Goal: Task Accomplishment & Management: Use online tool/utility

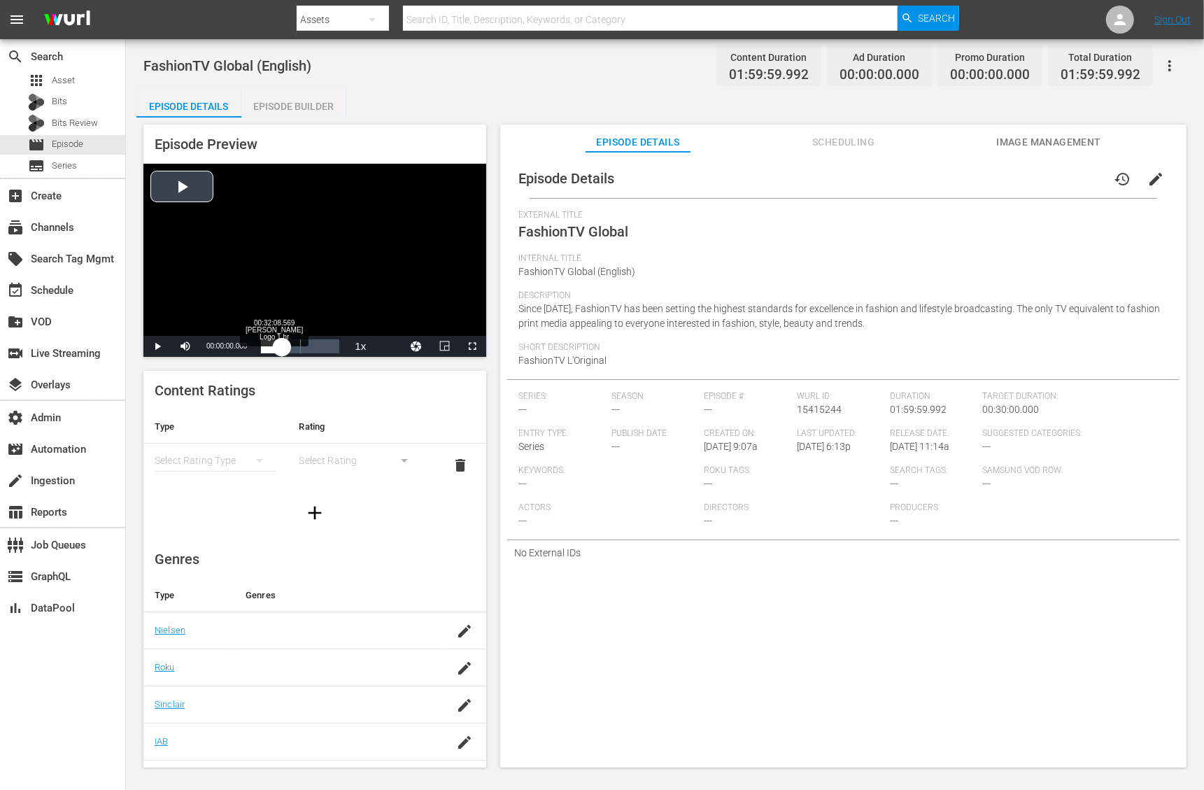
click at [282, 350] on div "Loaded : 0.16% 00:32:08.569 [PERSON_NAME] Logo 1 hr 00:00:00.000" at bounding box center [300, 346] width 78 height 14
click at [157, 346] on span "Video Player" at bounding box center [157, 346] width 0 height 0
click at [450, 90] on div "Episode Details Episode Builder Episode Preview Video Player is loading. Play V…" at bounding box center [664, 434] width 1057 height 689
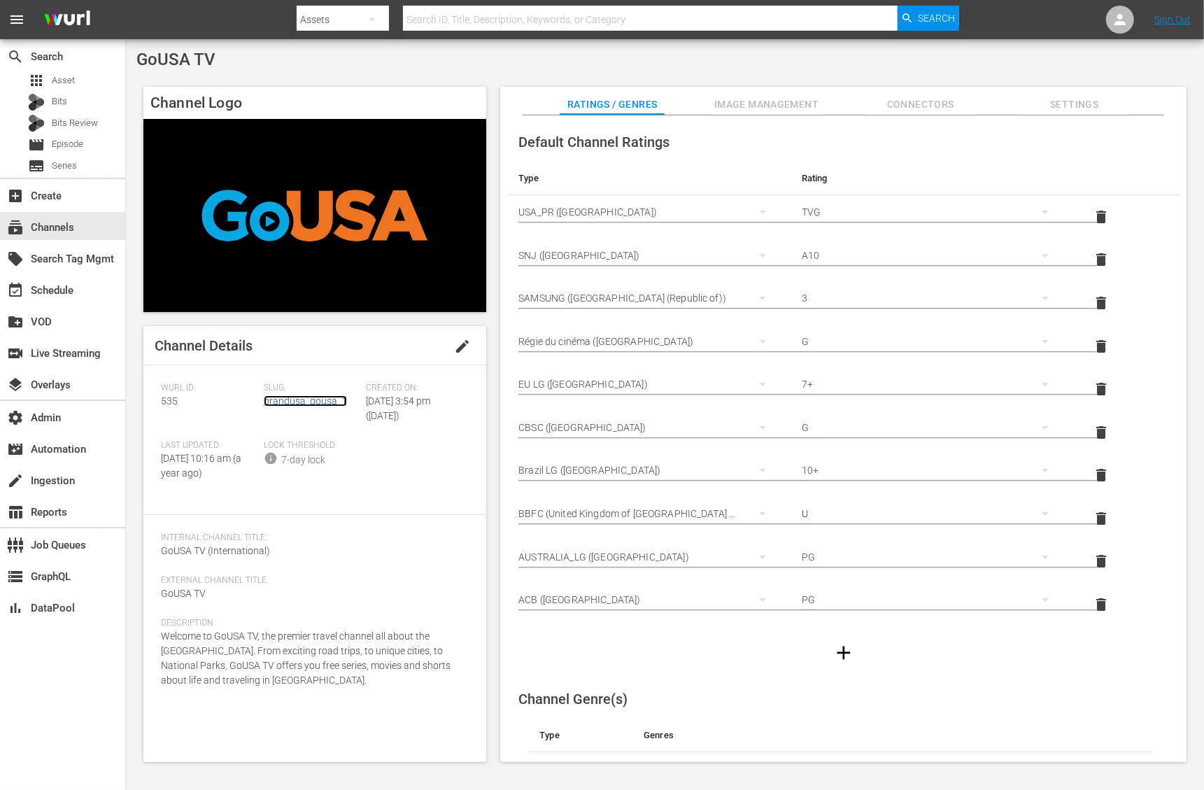
click at [316, 402] on link "brandusa_gousa_1" at bounding box center [305, 400] width 83 height 11
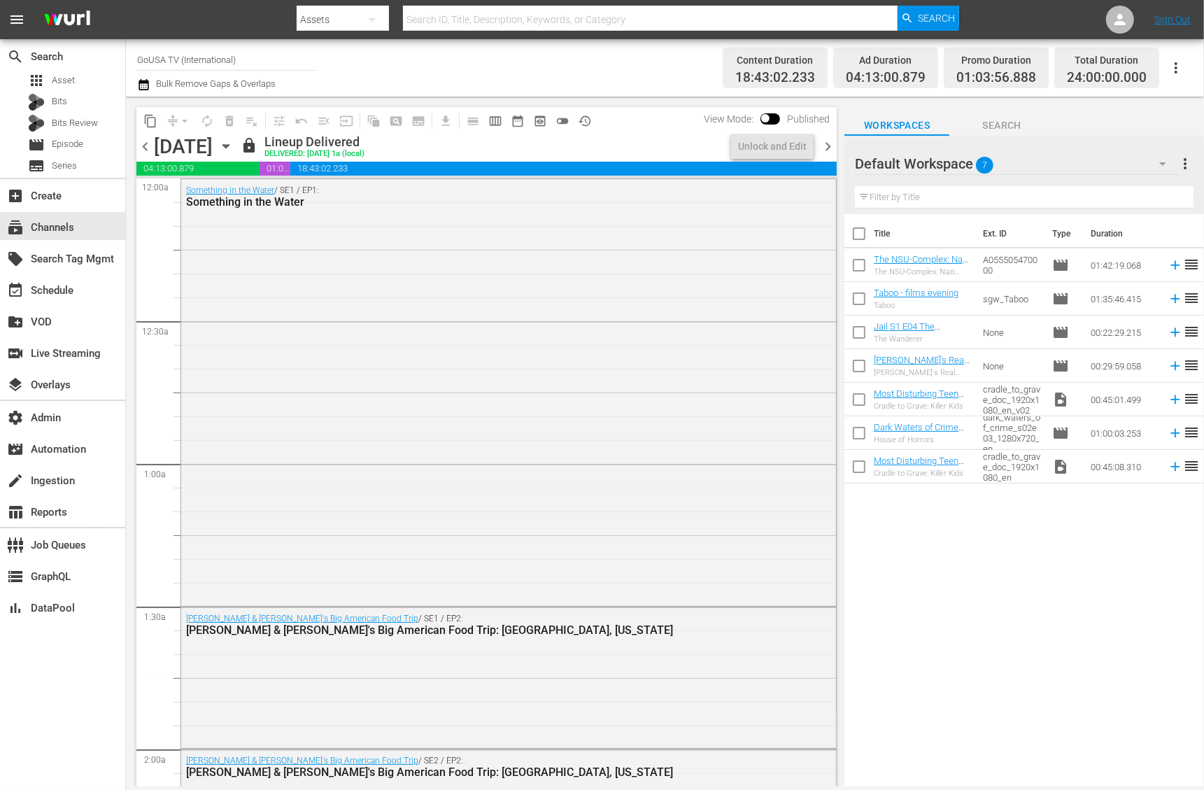
click at [147, 149] on span "chevron_left" at bounding box center [144, 146] width 17 height 17
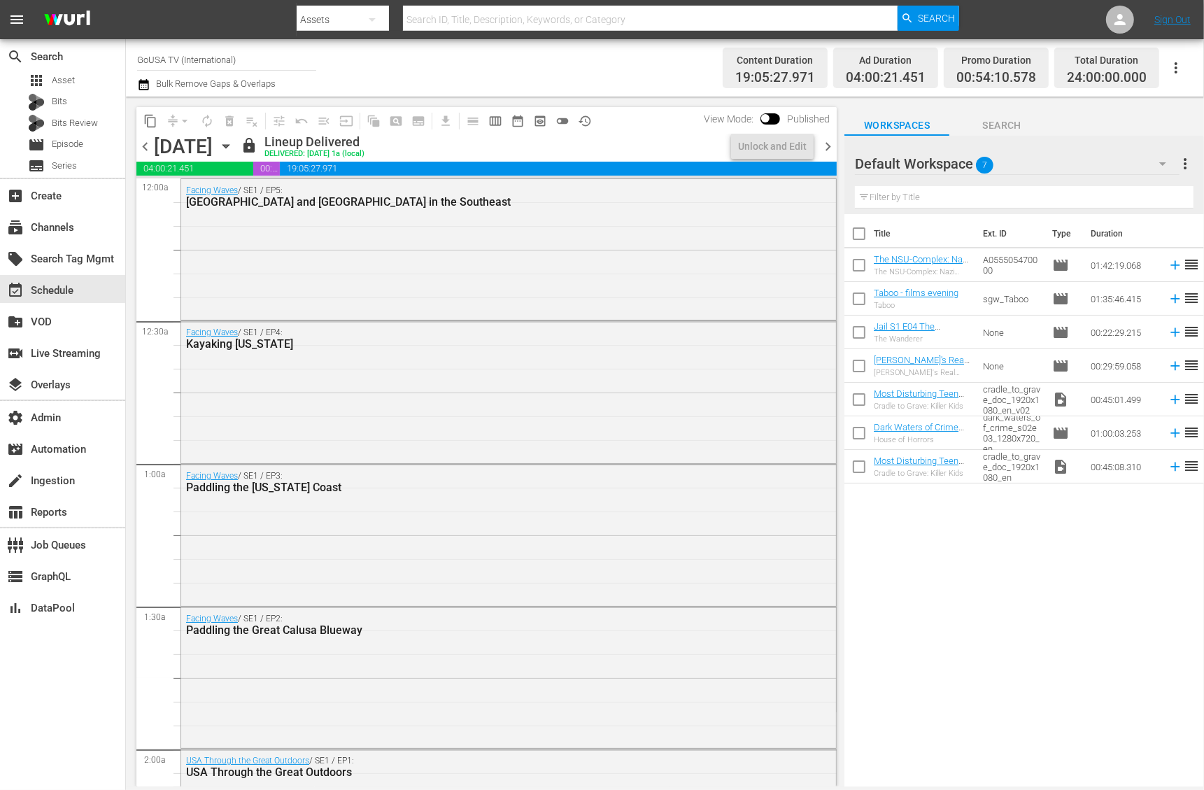
click at [147, 149] on span "chevron_left" at bounding box center [144, 146] width 17 height 17
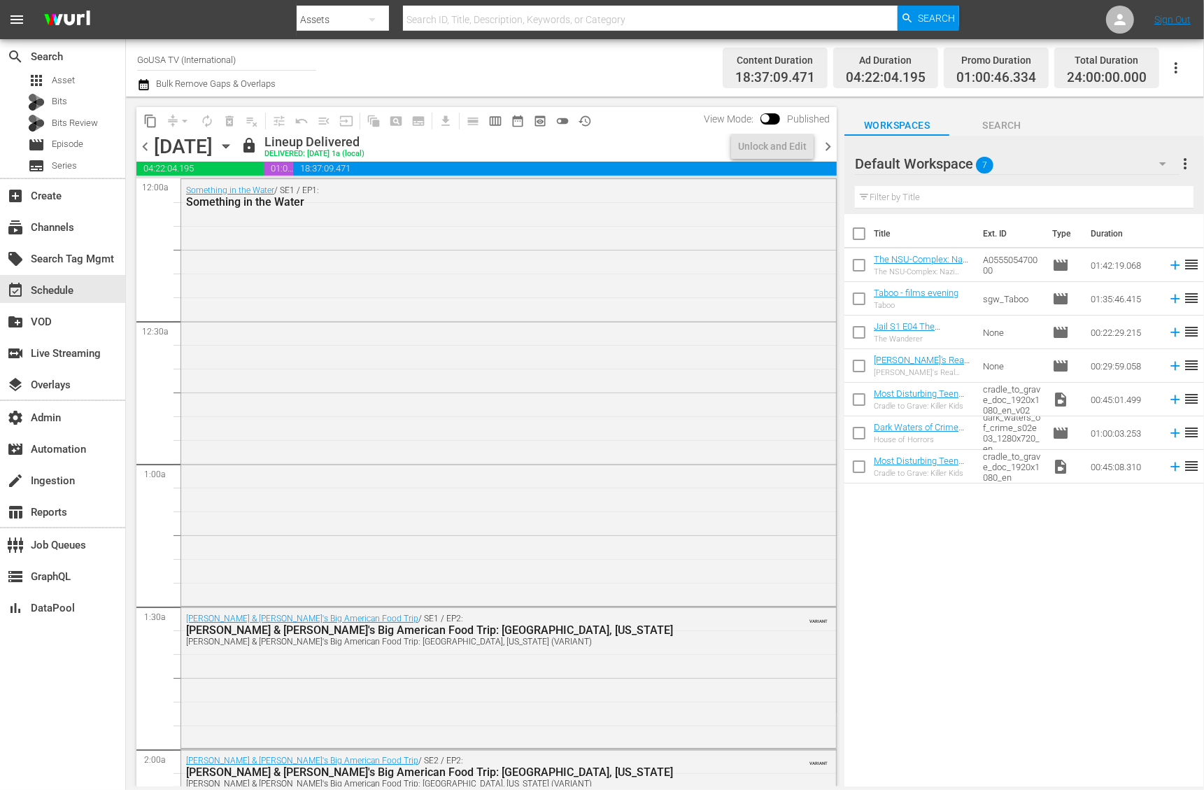
click at [146, 148] on span "chevron_left" at bounding box center [144, 146] width 17 height 17
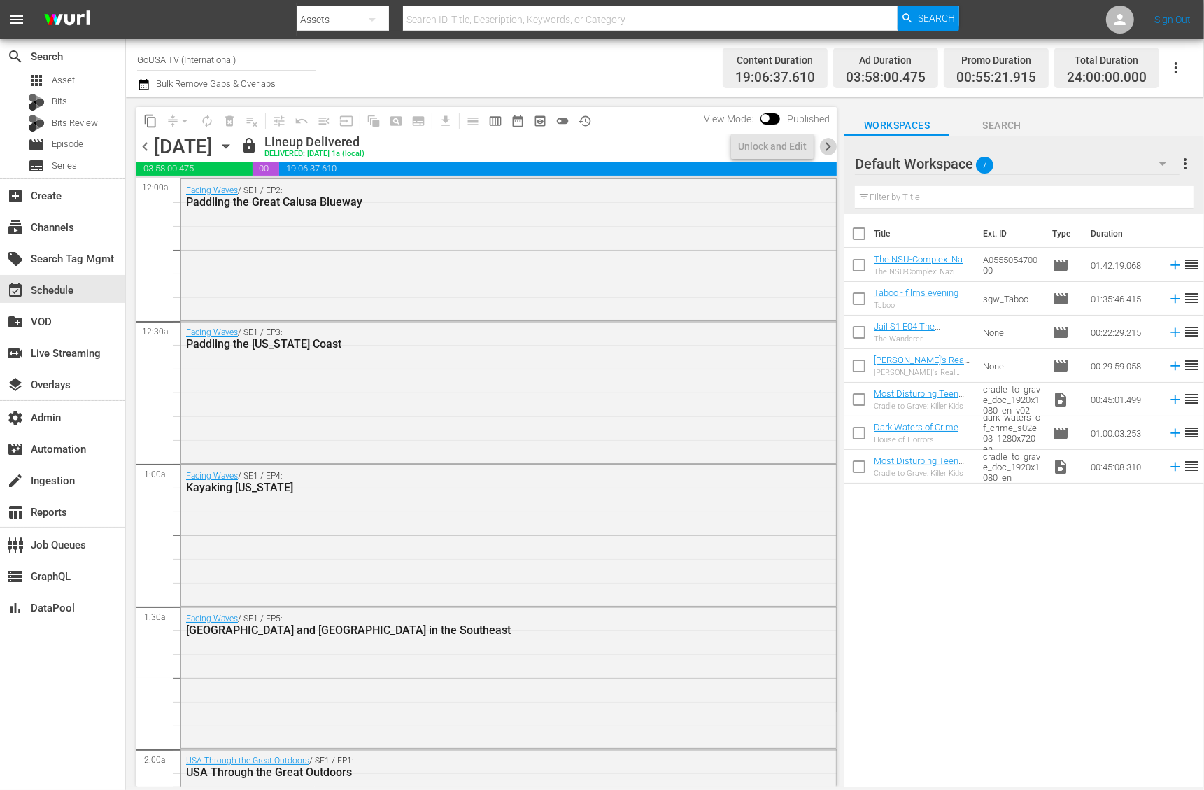
click at [827, 151] on span "chevron_right" at bounding box center [827, 146] width 17 height 17
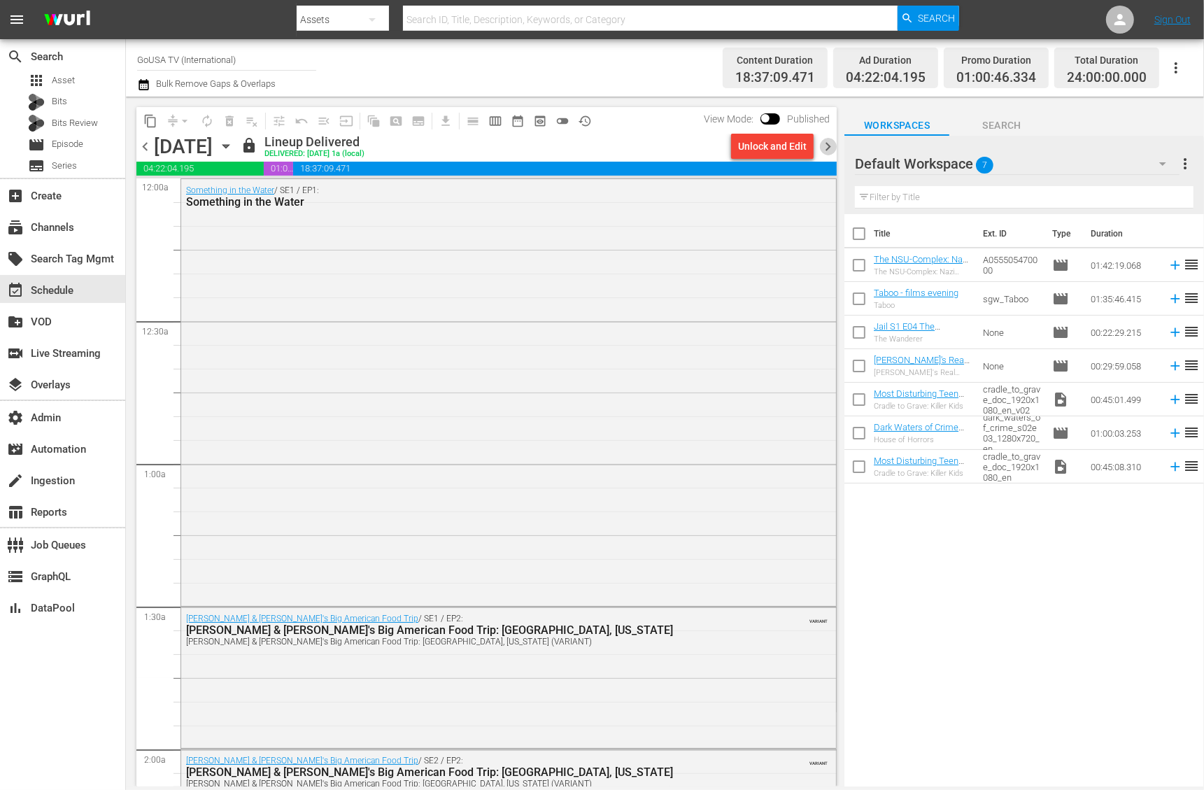
click at [827, 150] on span "chevron_right" at bounding box center [827, 146] width 17 height 17
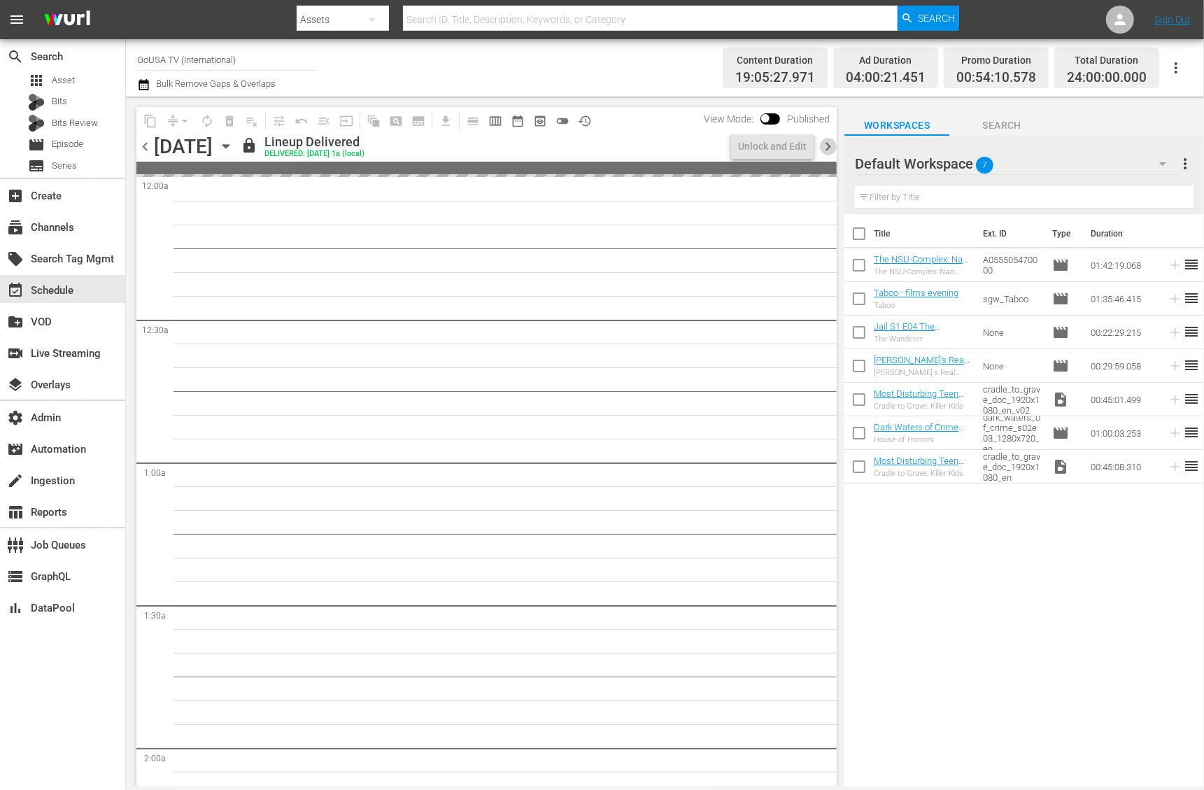
click at [827, 150] on span "chevron_right" at bounding box center [827, 146] width 17 height 17
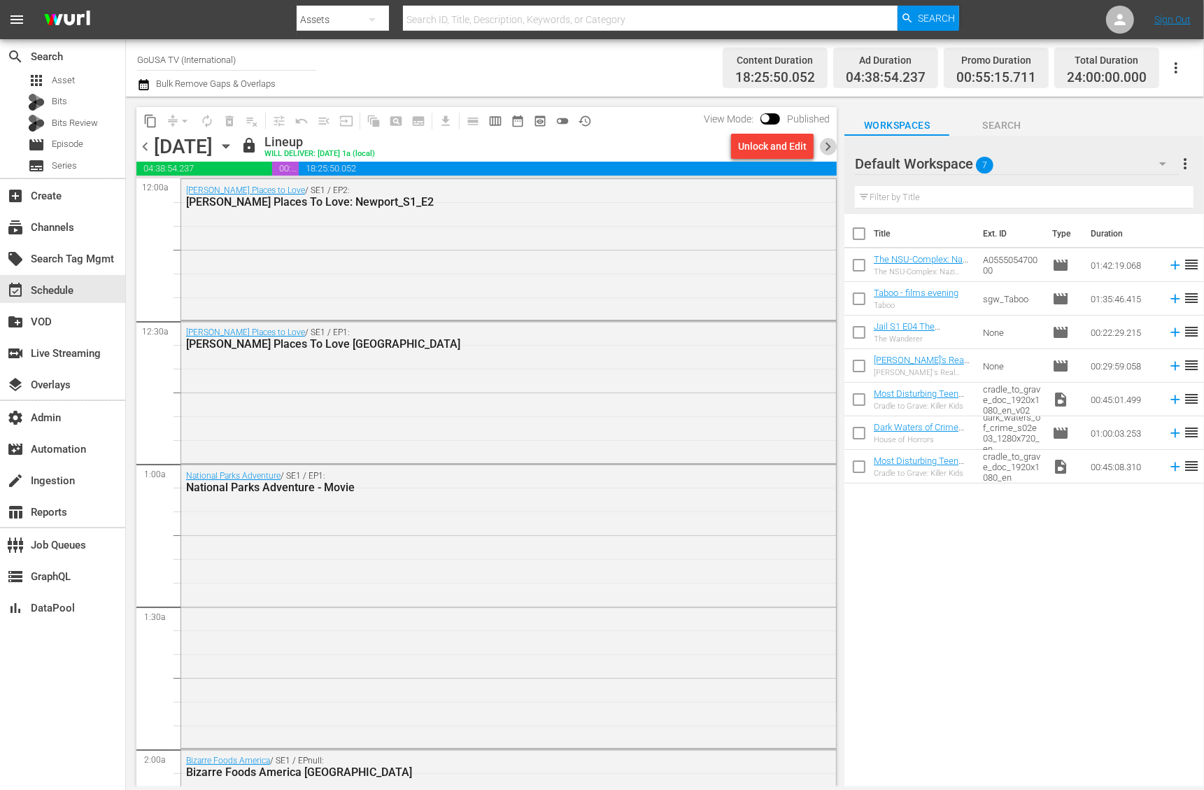
click at [823, 146] on span "chevron_right" at bounding box center [827, 146] width 17 height 17
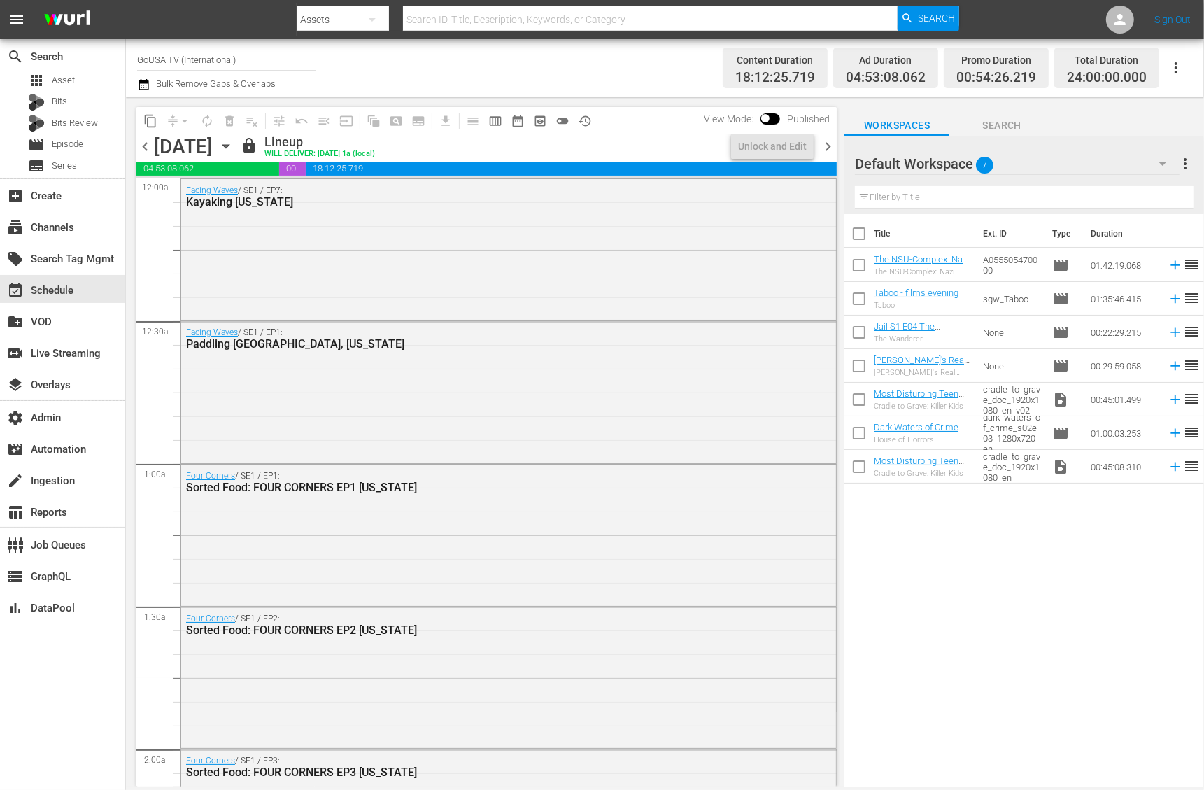
click at [823, 146] on span "chevron_right" at bounding box center [827, 146] width 17 height 17
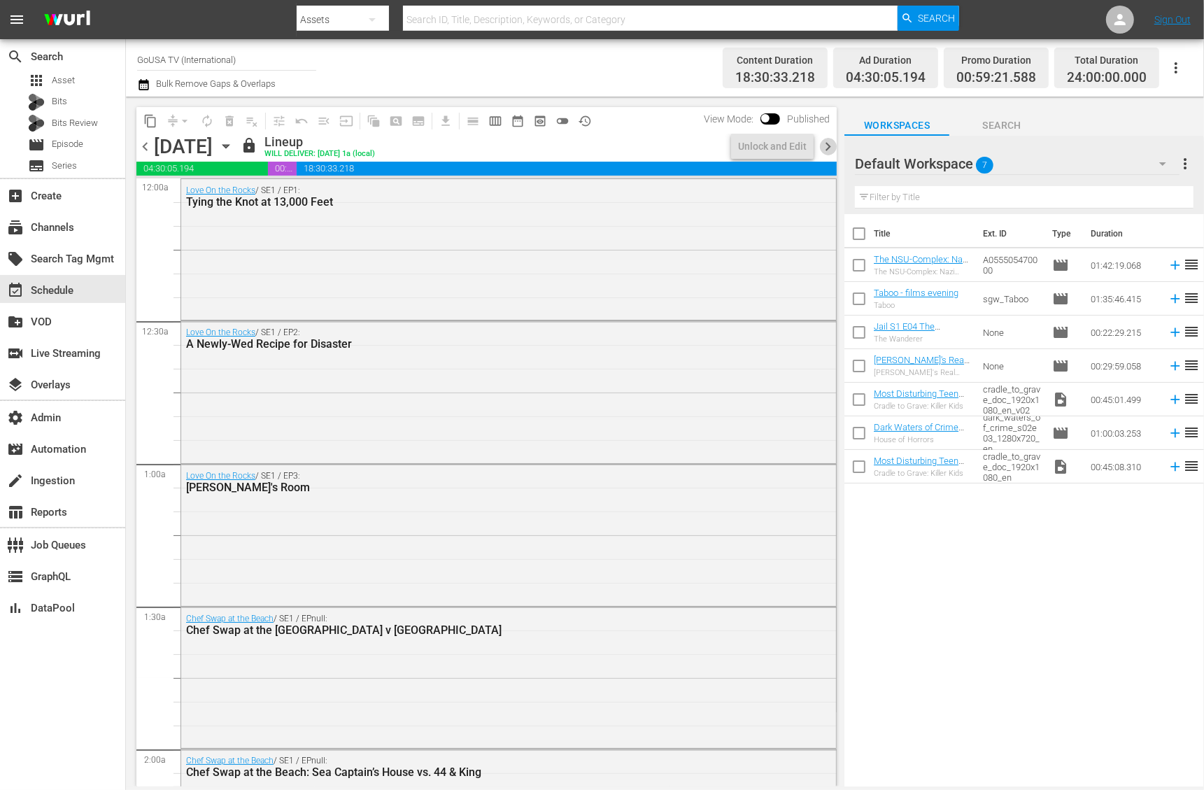
click at [823, 146] on span "chevron_right" at bounding box center [827, 146] width 17 height 17
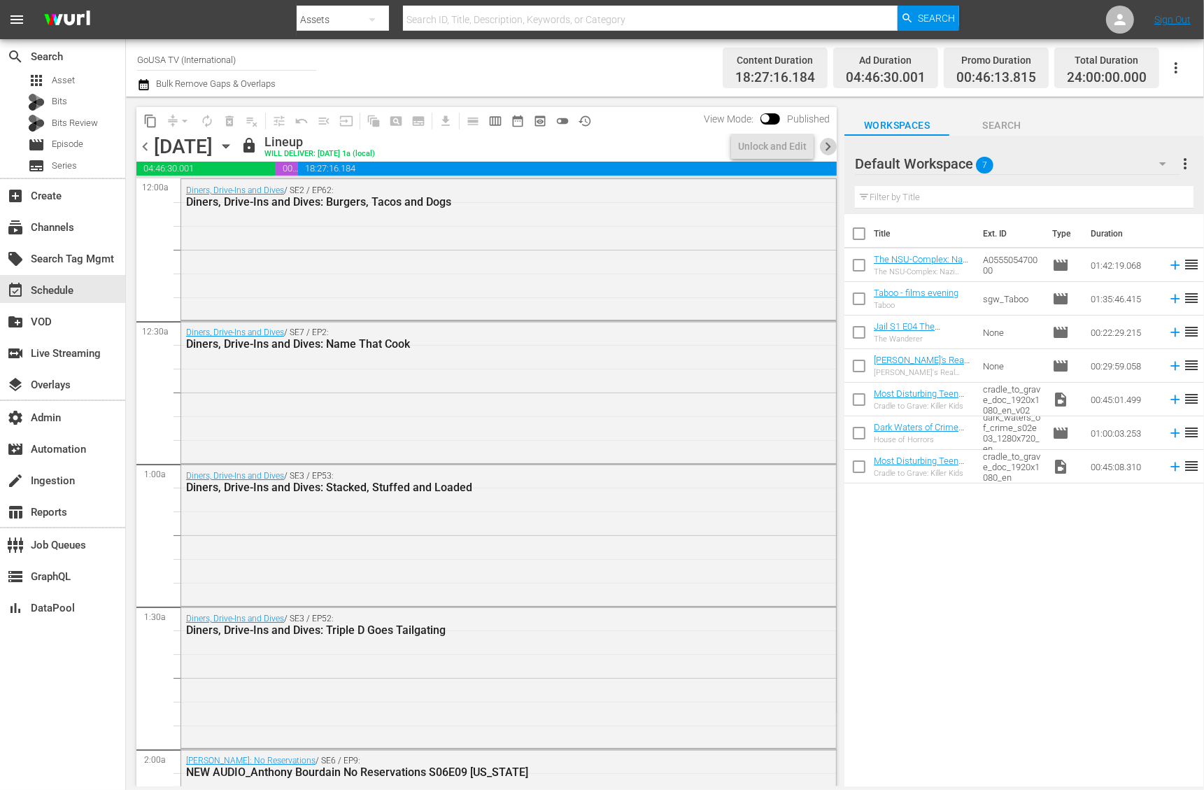
click at [823, 146] on span "chevron_right" at bounding box center [827, 146] width 17 height 17
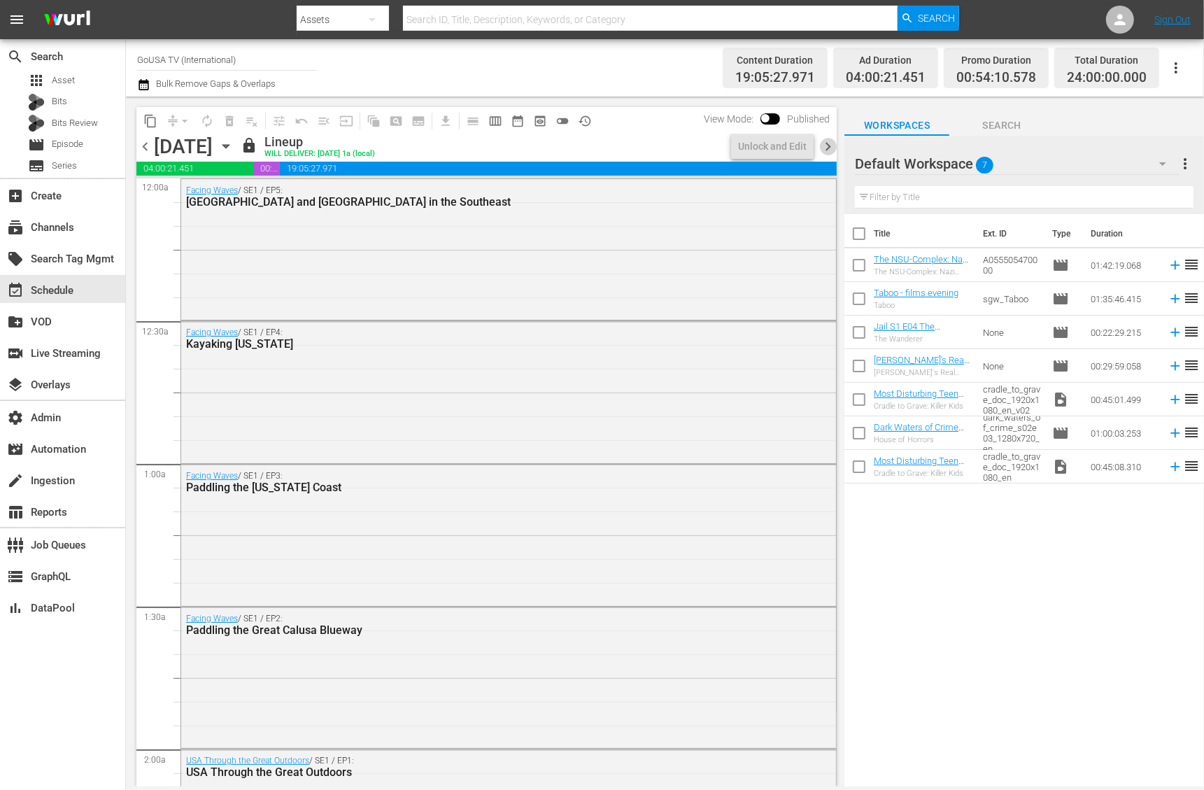
click at [823, 146] on span "chevron_right" at bounding box center [827, 146] width 17 height 17
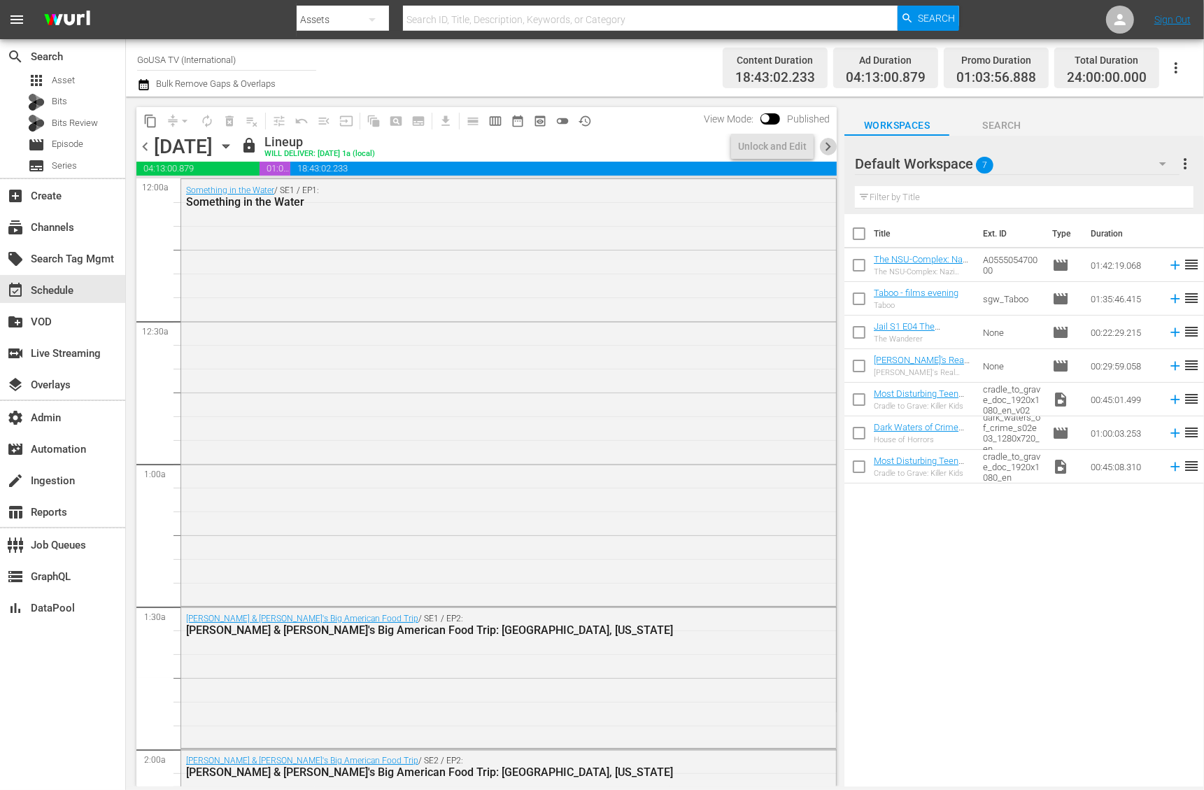
click at [823, 146] on span "chevron_right" at bounding box center [827, 146] width 17 height 17
